Goal: Navigation & Orientation: Find specific page/section

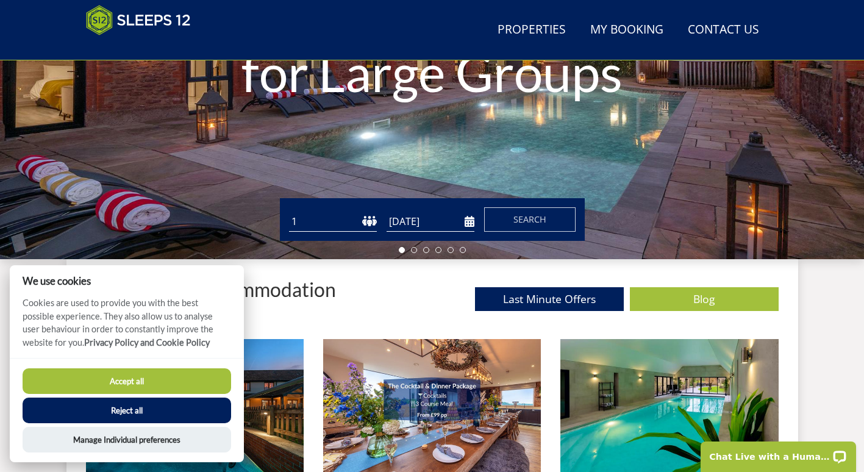
scroll to position [377, 0]
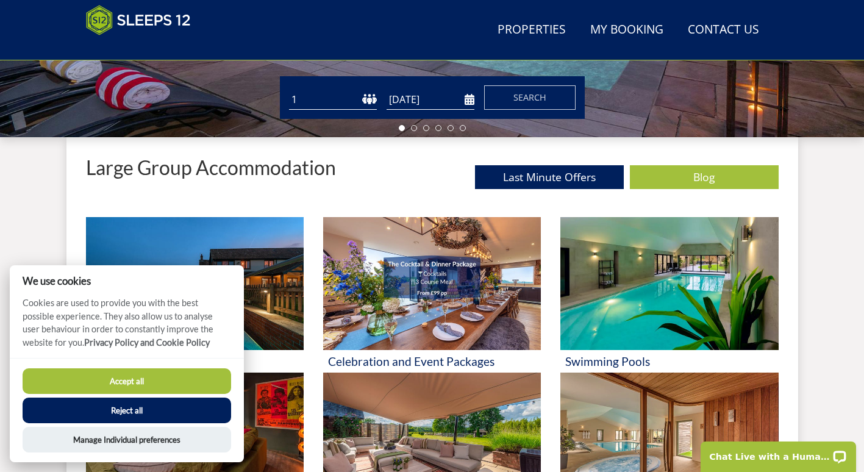
click at [198, 380] on button "Accept all" at bounding box center [127, 381] width 208 height 26
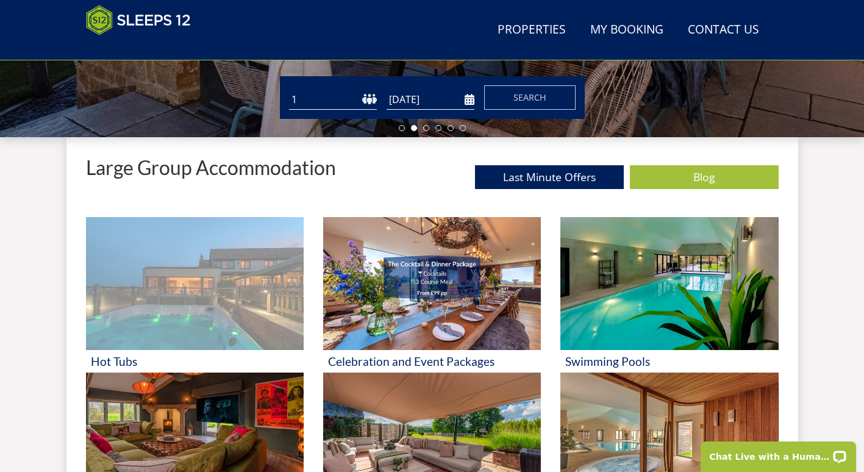
scroll to position [438, 0]
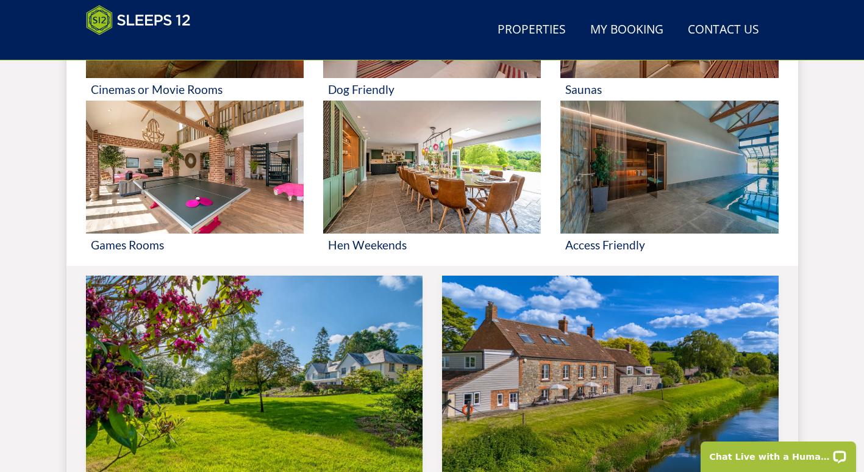
scroll to position [560, 0]
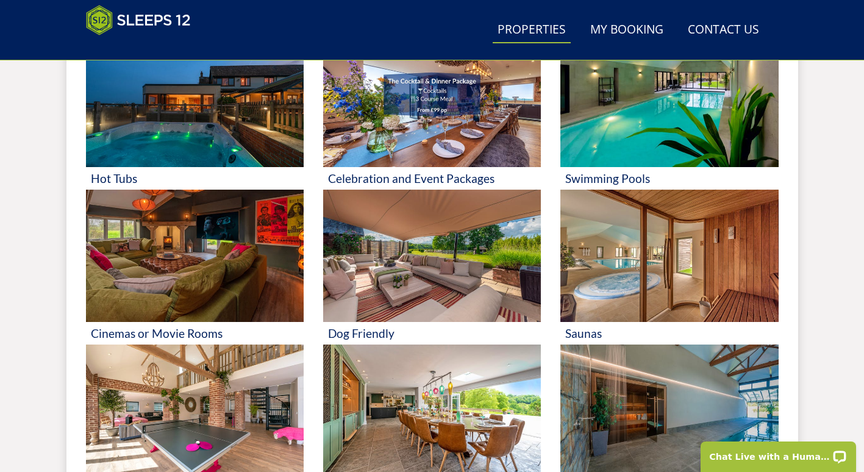
click at [533, 29] on link "Properties" at bounding box center [532, 29] width 78 height 27
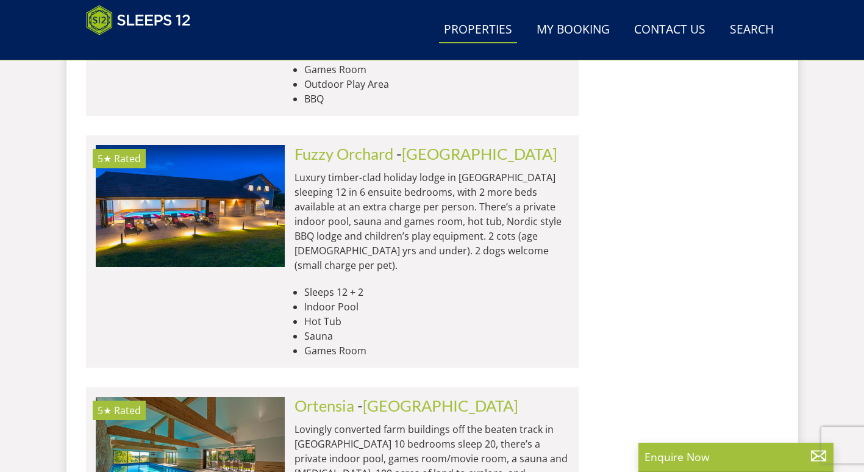
scroll to position [5009, 0]
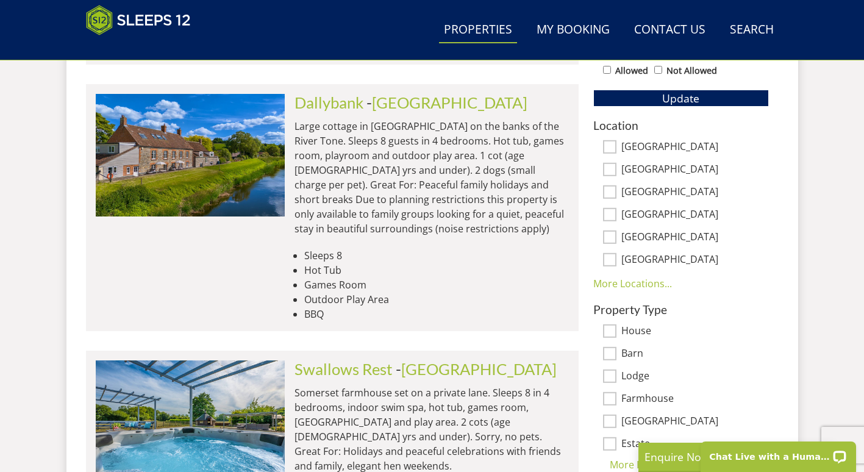
scroll to position [0, 0]
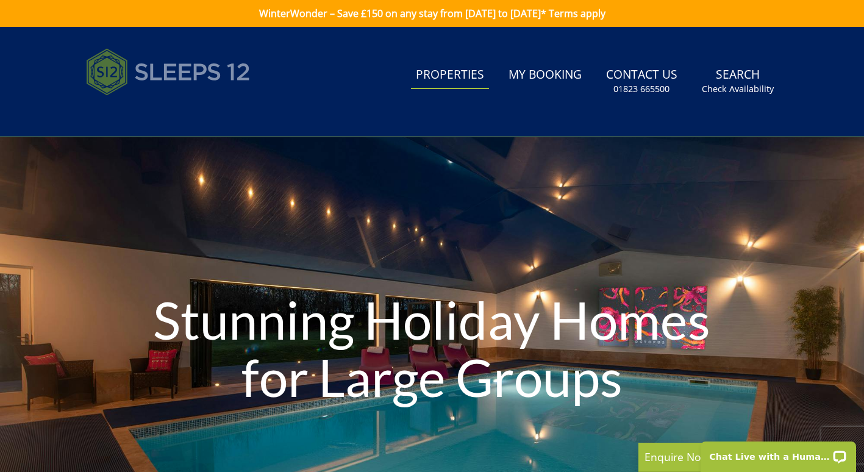
click at [219, 66] on img at bounding box center [168, 71] width 165 height 61
